Goal: Information Seeking & Learning: Learn about a topic

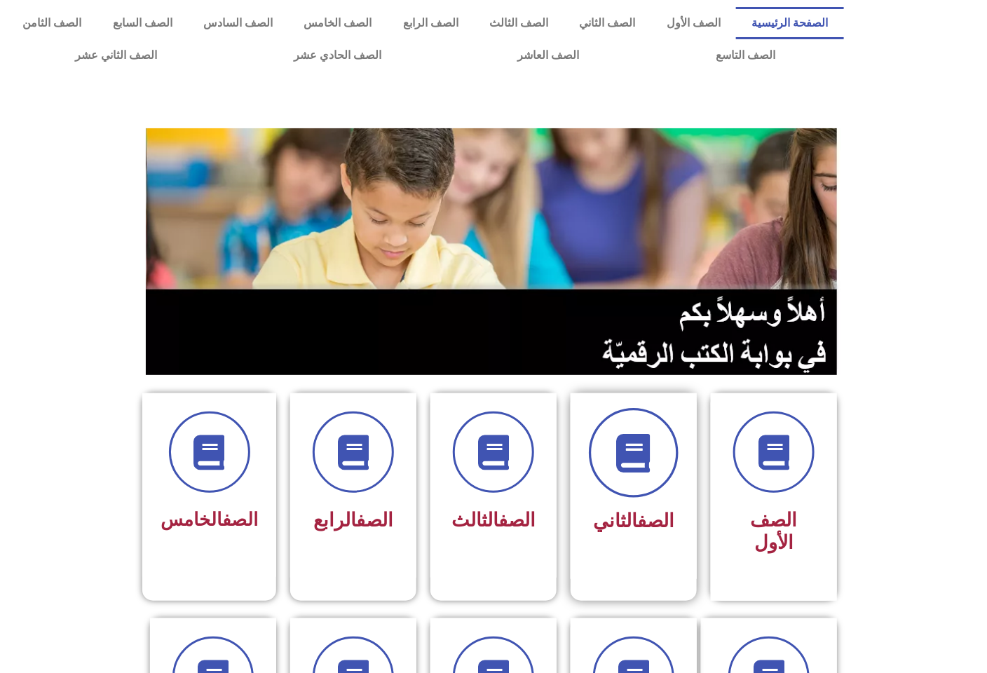
click at [655, 473] on span at bounding box center [634, 453] width 90 height 90
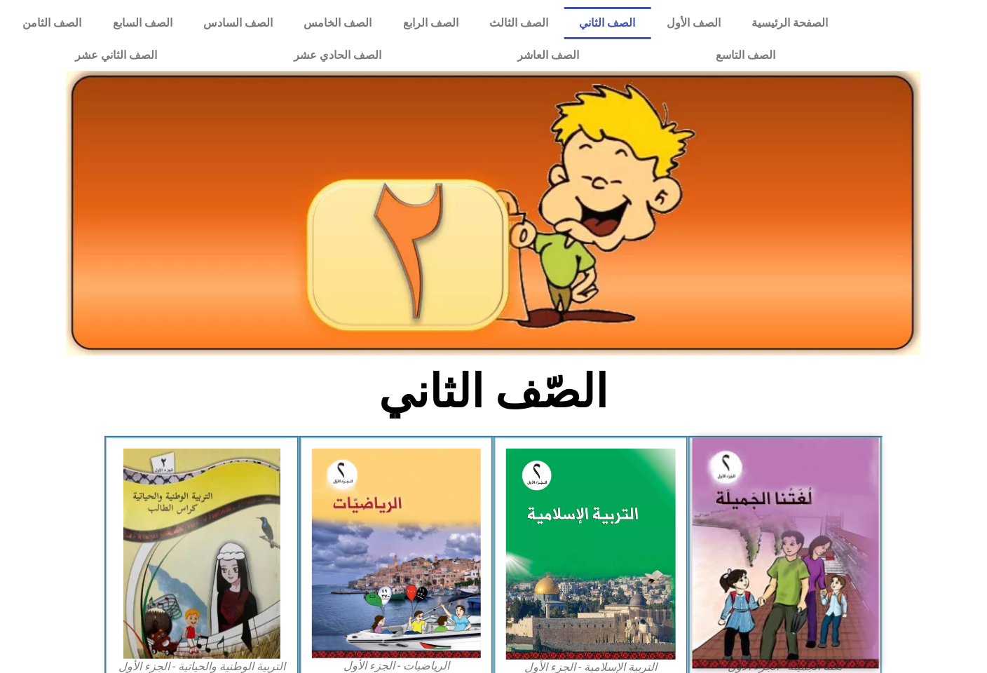
click at [740, 491] on img at bounding box center [785, 553] width 186 height 231
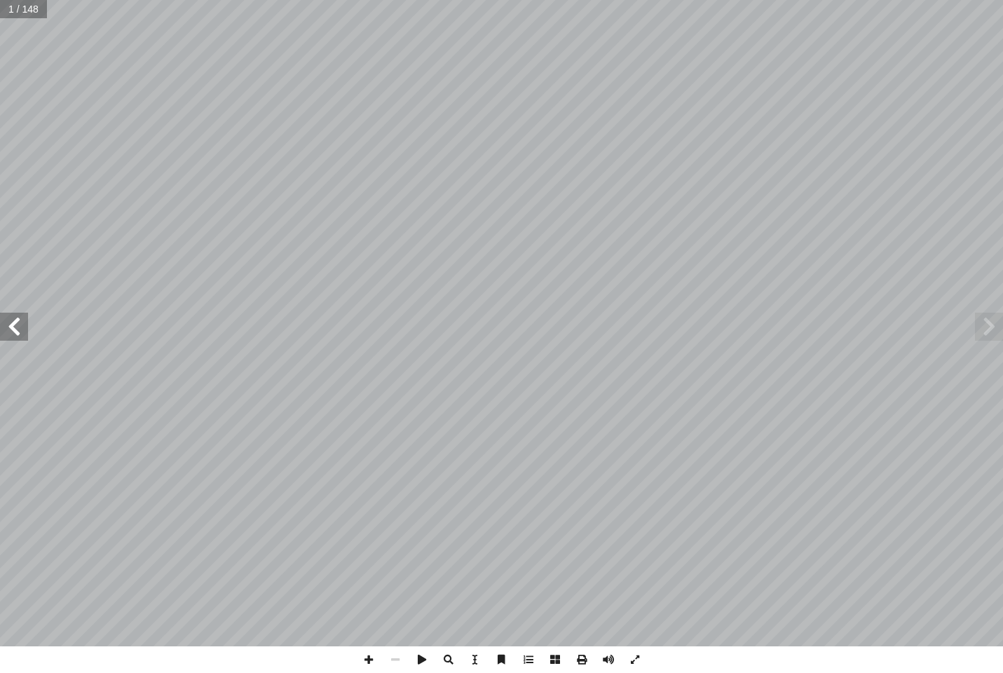
click at [25, 320] on span at bounding box center [14, 327] width 28 height 28
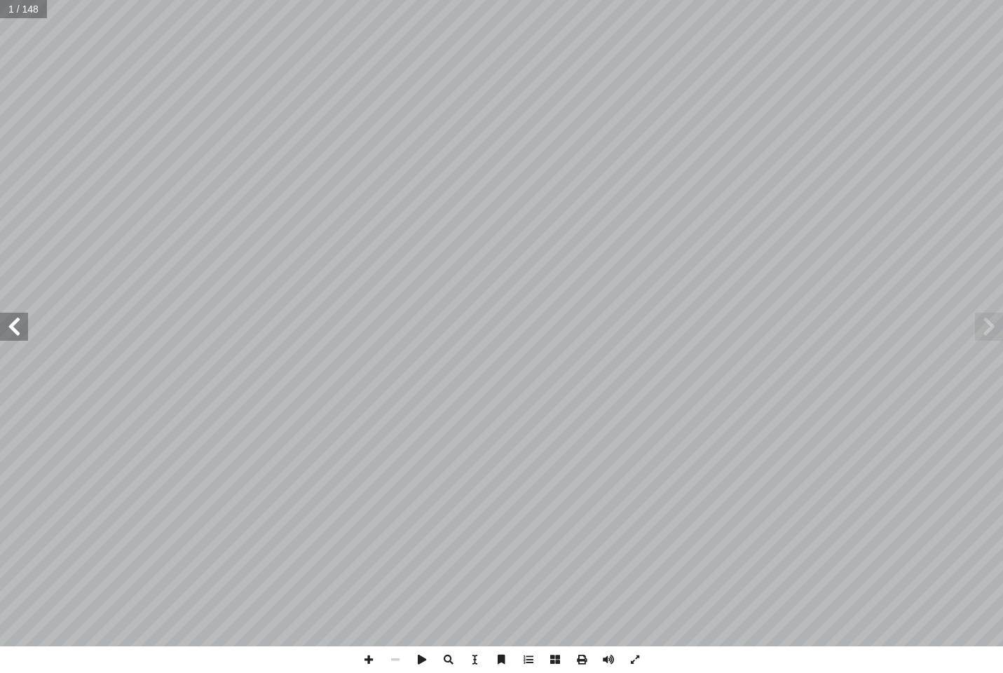
click at [25, 320] on span at bounding box center [14, 327] width 28 height 28
click at [23, 320] on span at bounding box center [14, 327] width 28 height 28
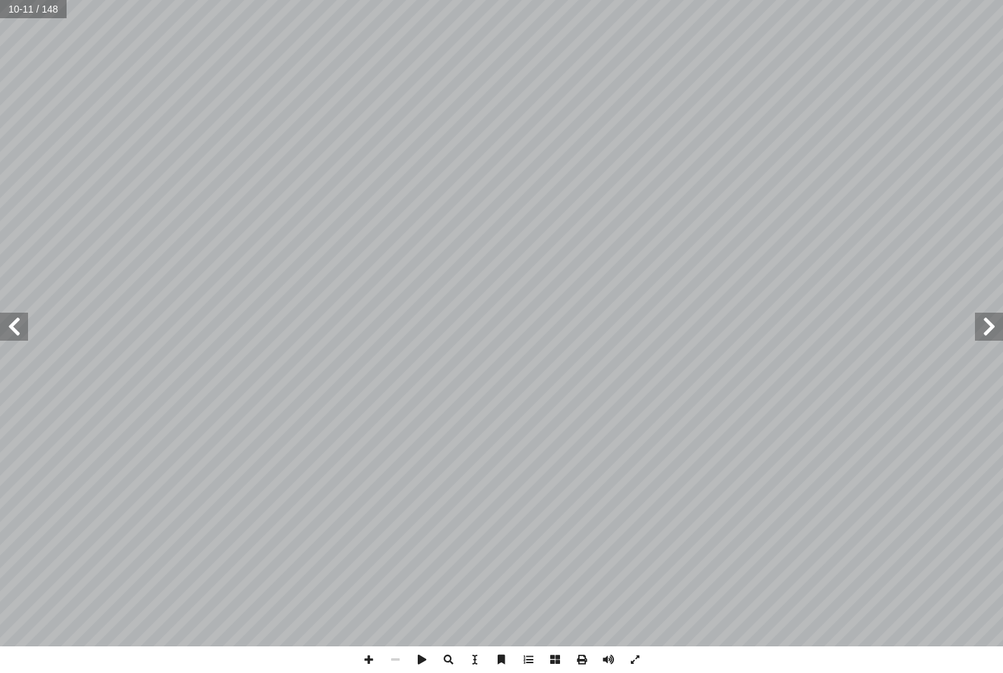
click at [23, 320] on span at bounding box center [14, 327] width 28 height 28
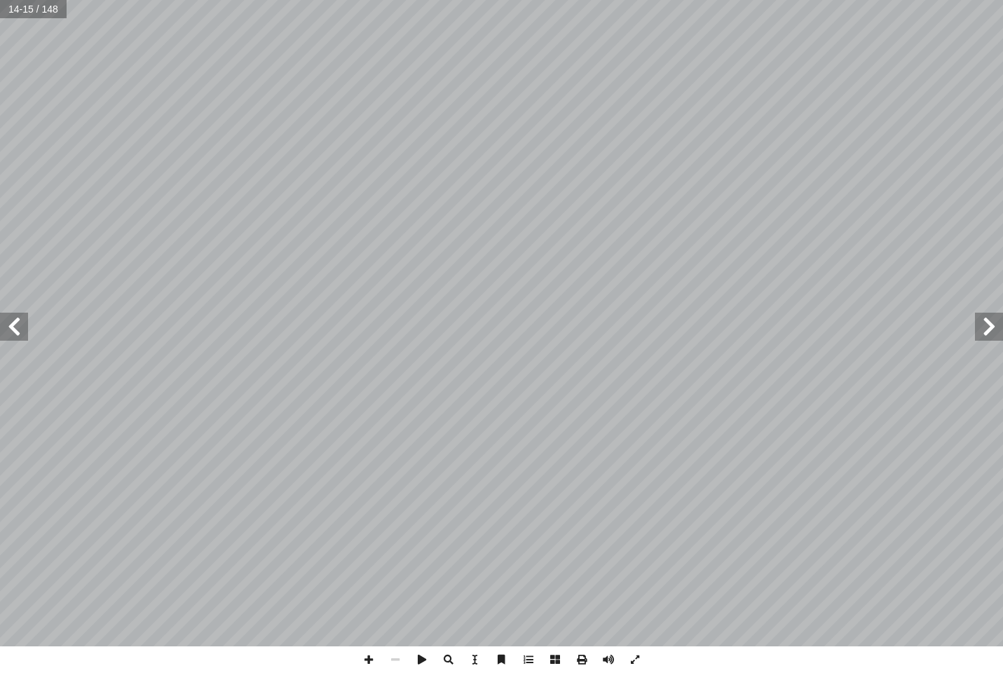
click at [23, 320] on span at bounding box center [14, 327] width 28 height 28
click at [27, 8] on input "text" at bounding box center [33, 9] width 67 height 18
type input "**"
click at [19, 331] on span at bounding box center [14, 327] width 28 height 28
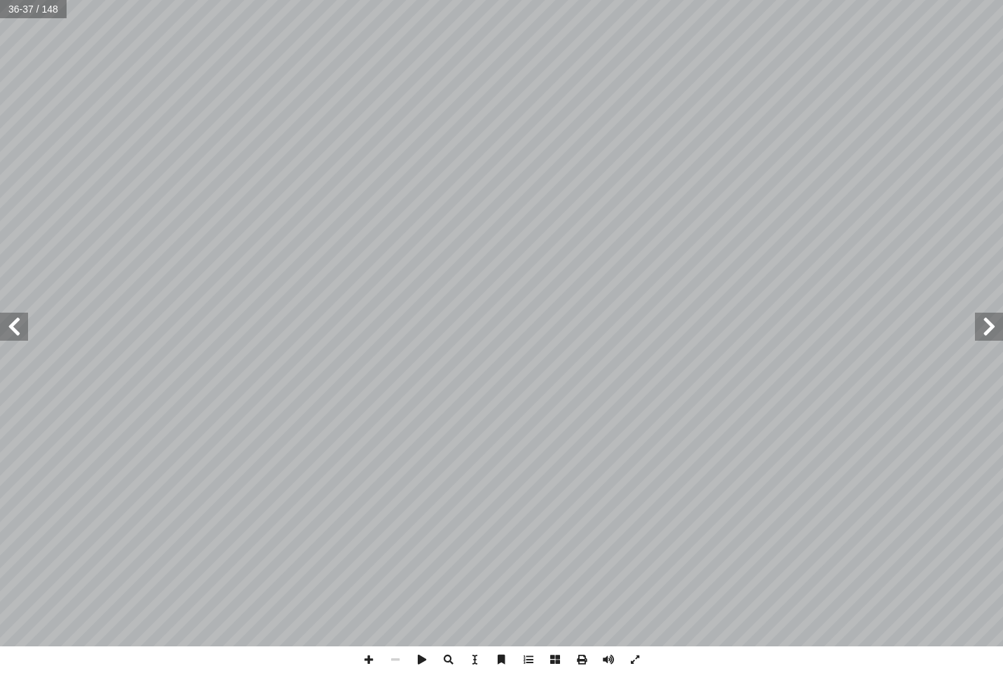
click at [19, 331] on span at bounding box center [14, 327] width 28 height 28
click at [991, 324] on span at bounding box center [989, 327] width 28 height 28
click at [20, 329] on span at bounding box center [14, 327] width 28 height 28
